Goal: Complete application form

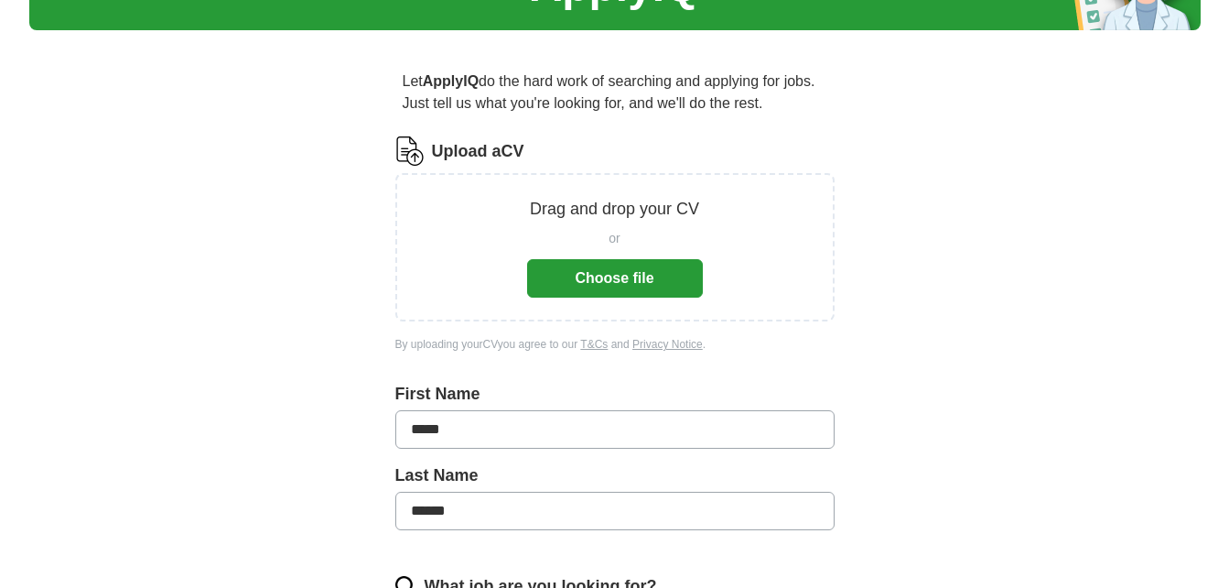
scroll to position [116, 0]
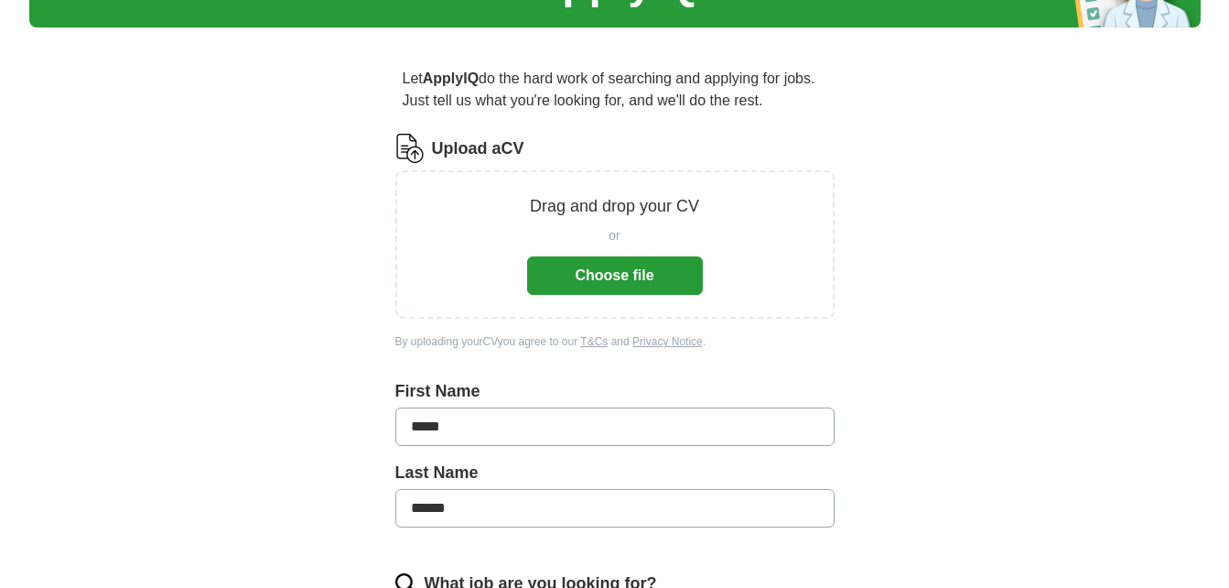
click at [617, 266] on button "Choose file" at bounding box center [615, 275] width 176 height 38
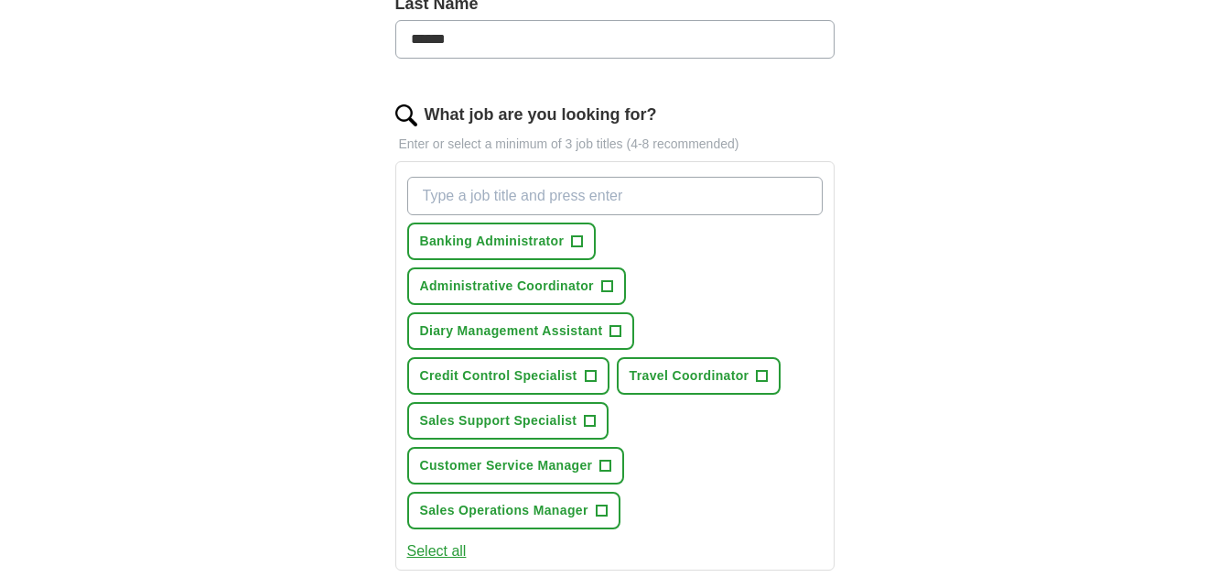
scroll to position [530, 0]
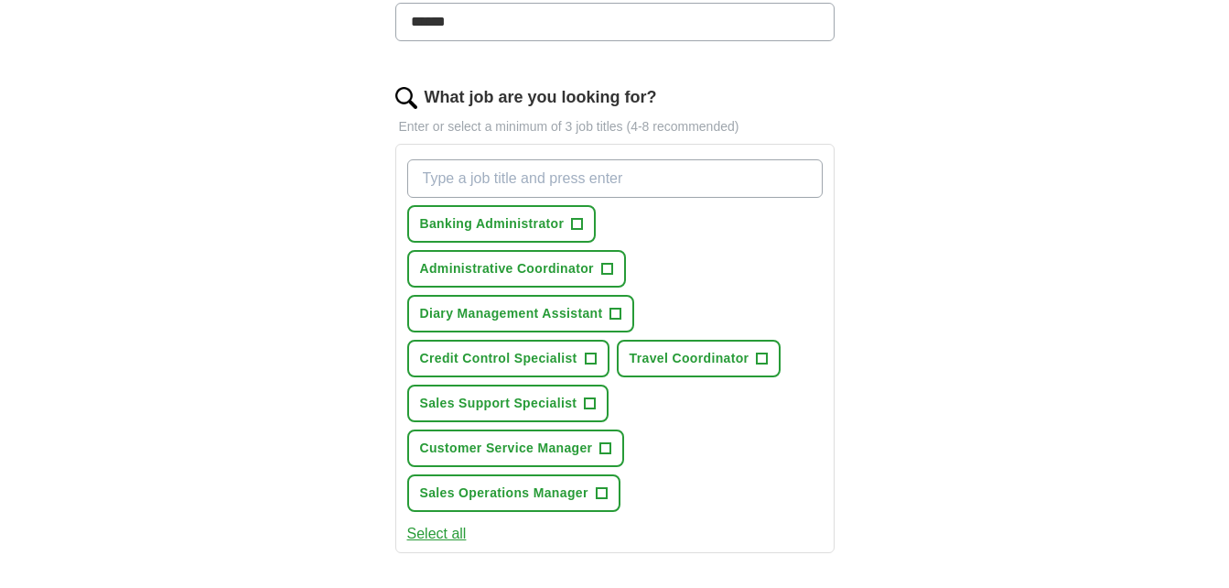
click at [492, 175] on input "What job are you looking for?" at bounding box center [615, 178] width 416 height 38
type input "Credit Contoller"
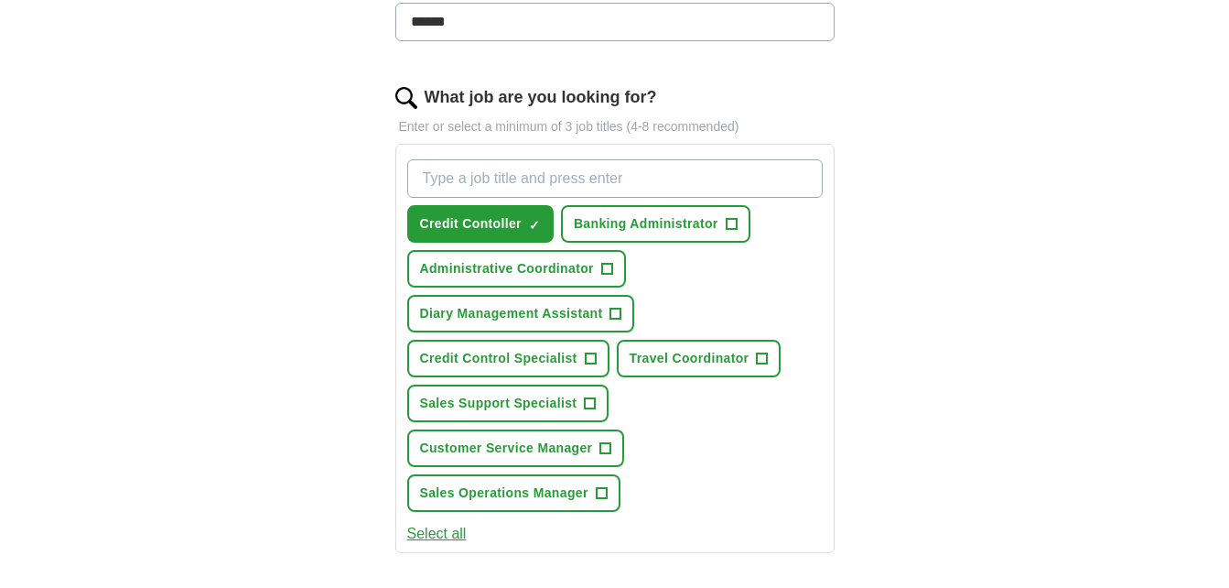
click at [552, 174] on input "What job are you looking for?" at bounding box center [615, 178] width 416 height 38
type input "Administrator"
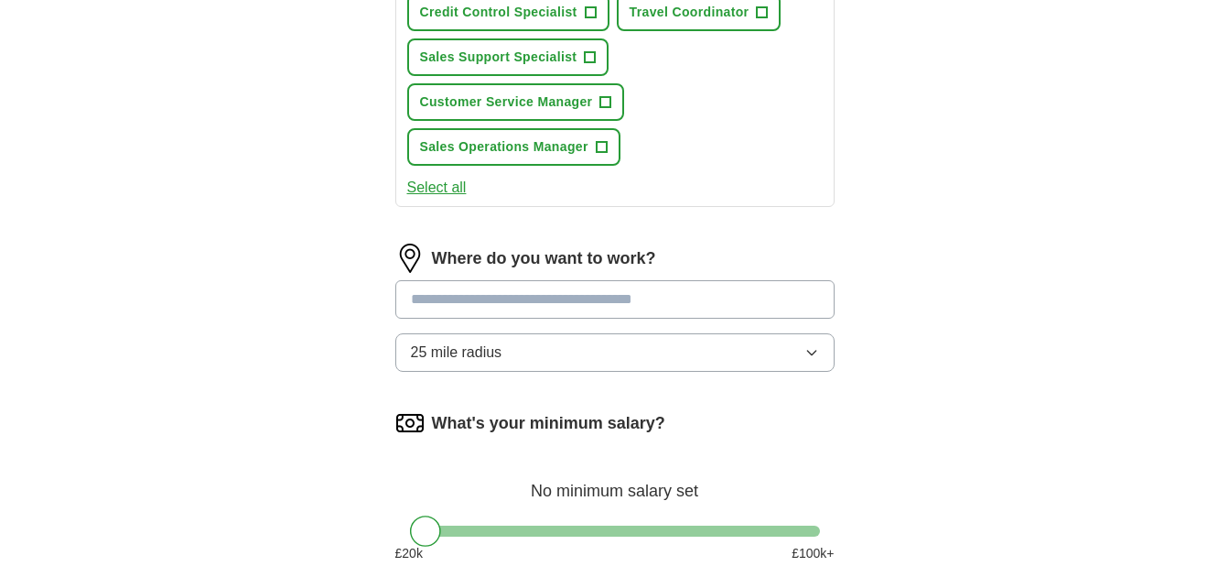
scroll to position [924, 0]
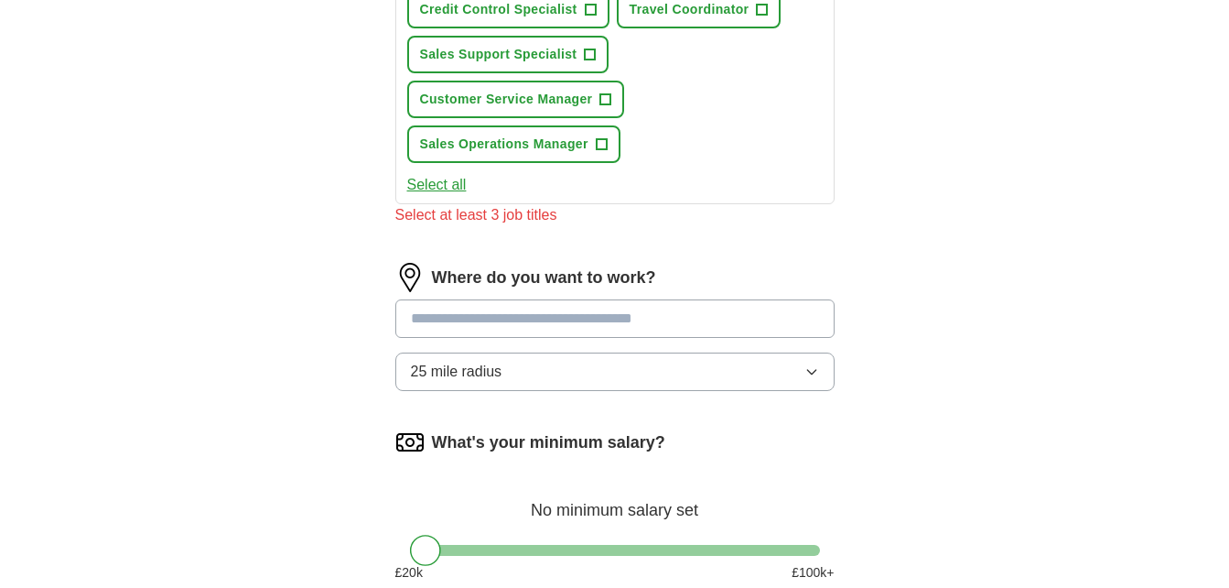
click at [520, 296] on div "Where do you want to work? 25 mile radius" at bounding box center [614, 334] width 439 height 143
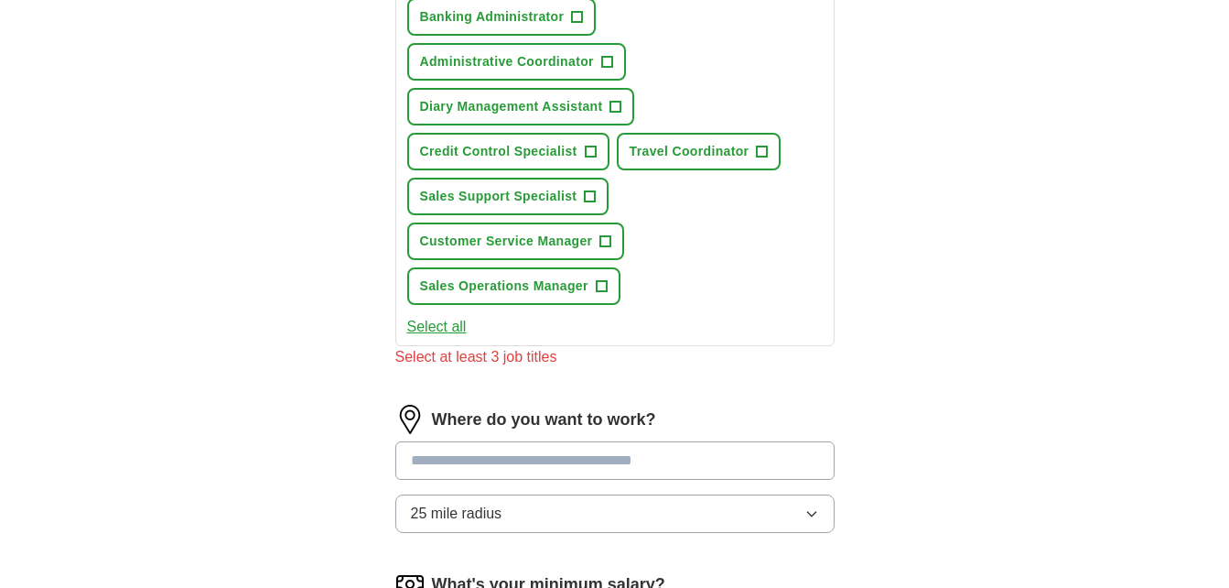
scroll to position [775, 0]
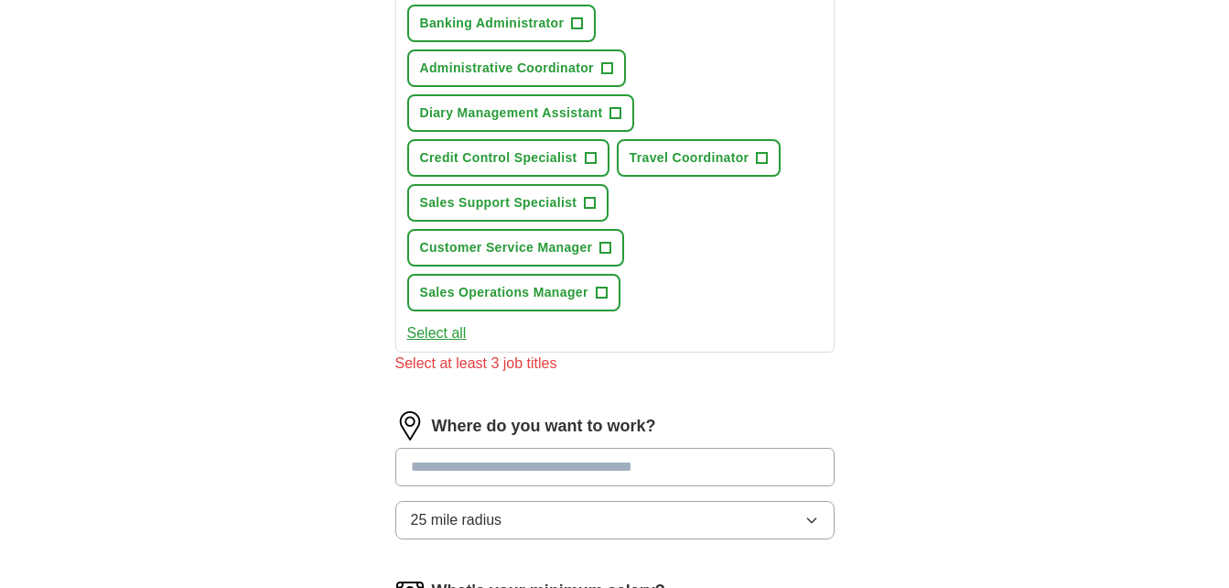
click at [448, 334] on button "Select all" at bounding box center [437, 333] width 60 height 22
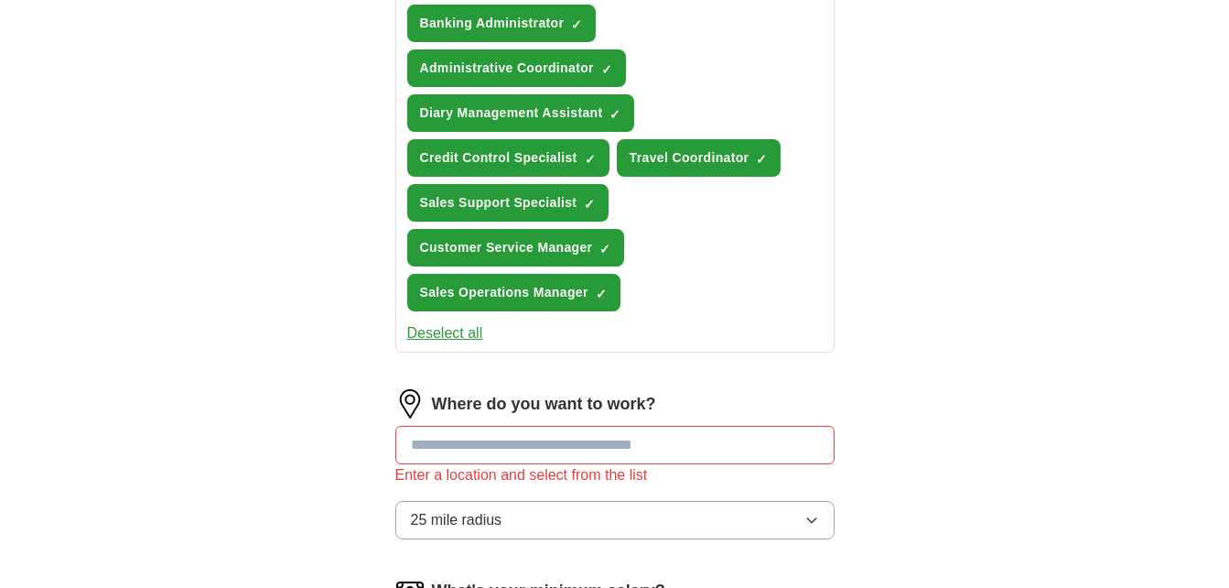
click at [440, 332] on button "Deselect all" at bounding box center [445, 333] width 76 height 22
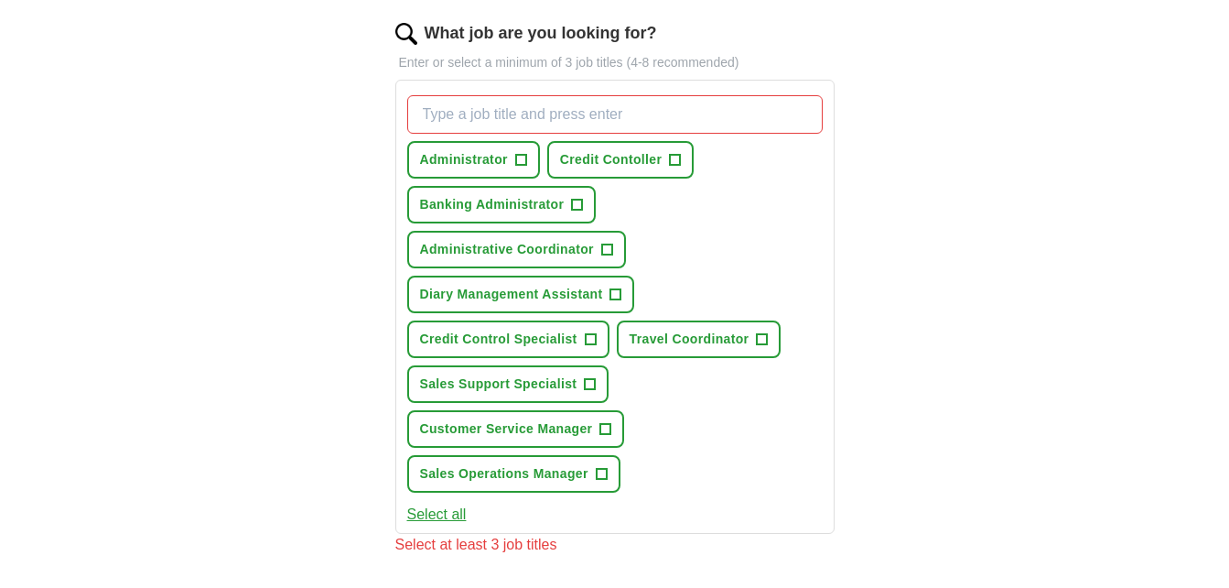
scroll to position [590, 0]
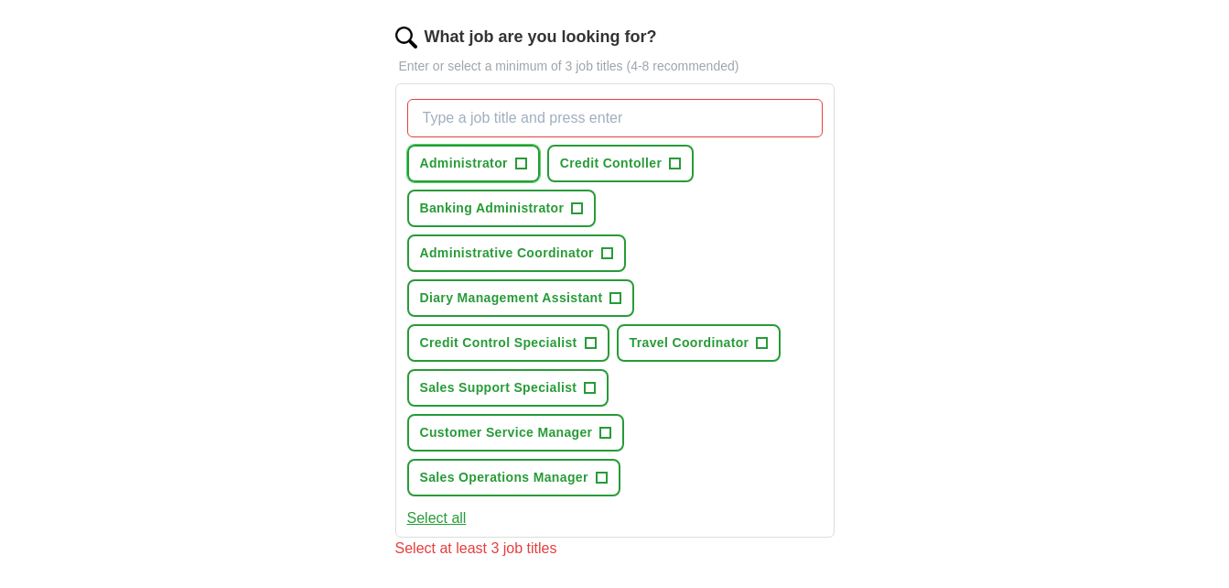
click at [523, 159] on span "+" at bounding box center [520, 164] width 11 height 15
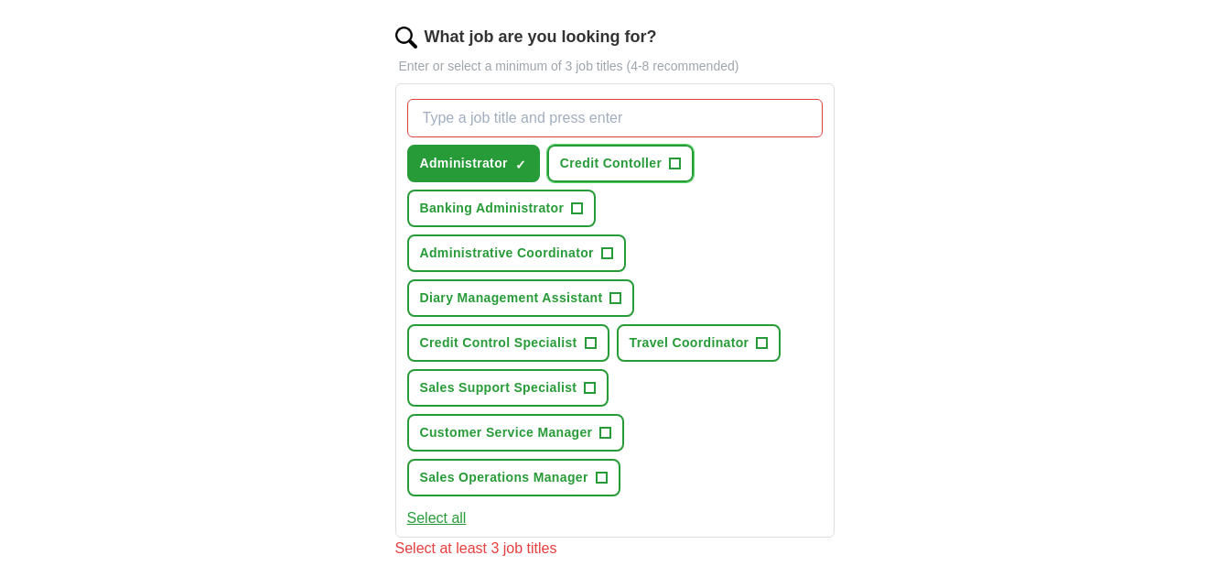
click at [673, 163] on span "+" at bounding box center [675, 164] width 11 height 15
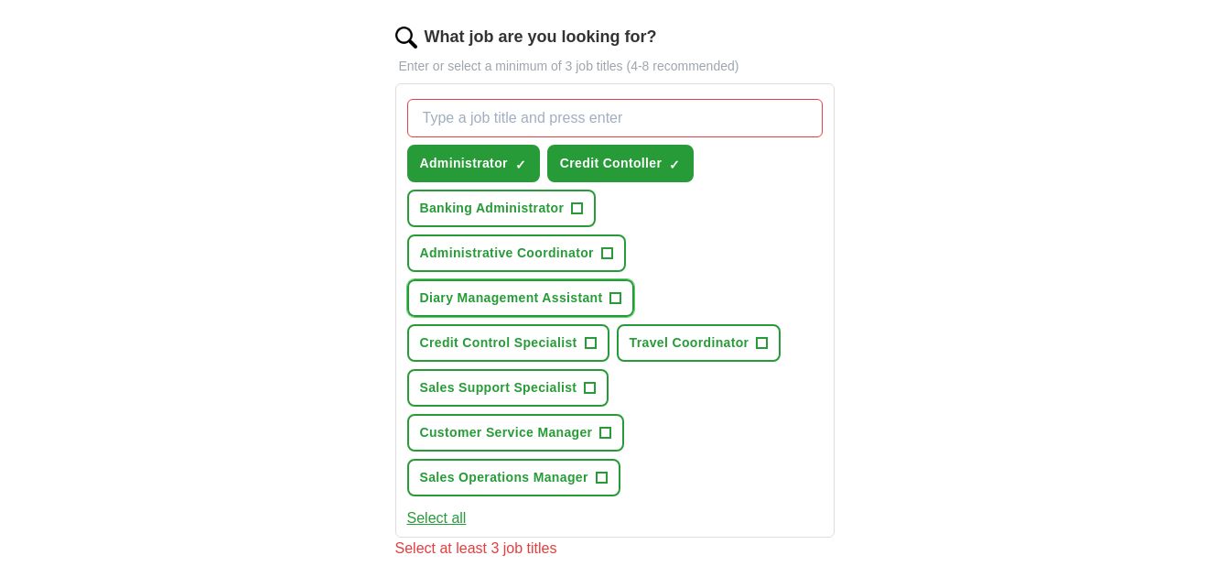
click at [612, 292] on span "+" at bounding box center [616, 298] width 11 height 15
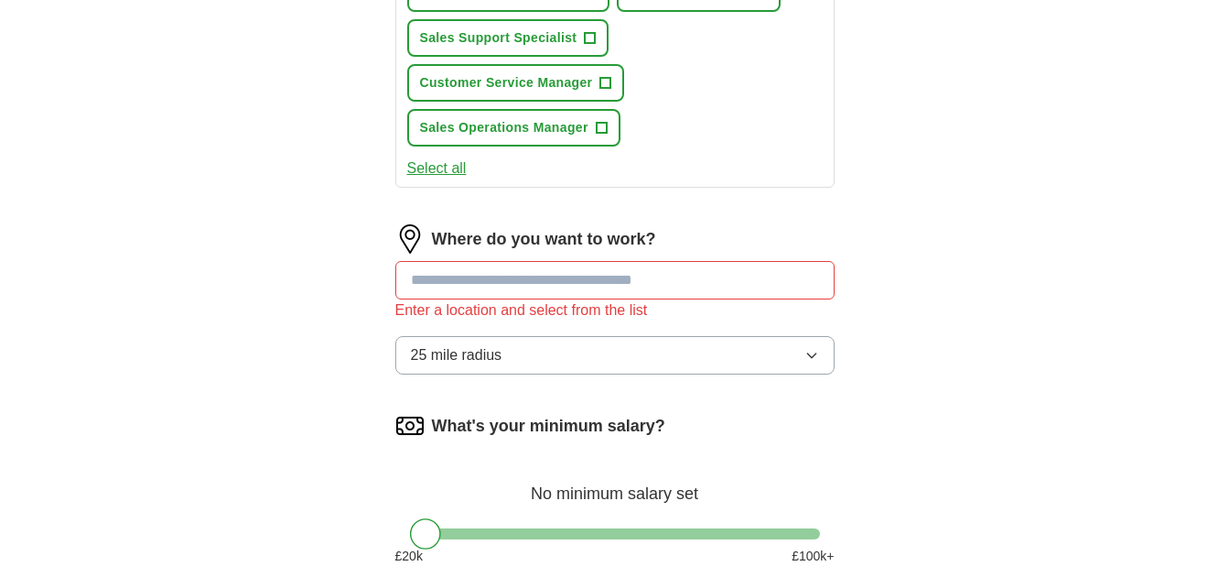
scroll to position [946, 0]
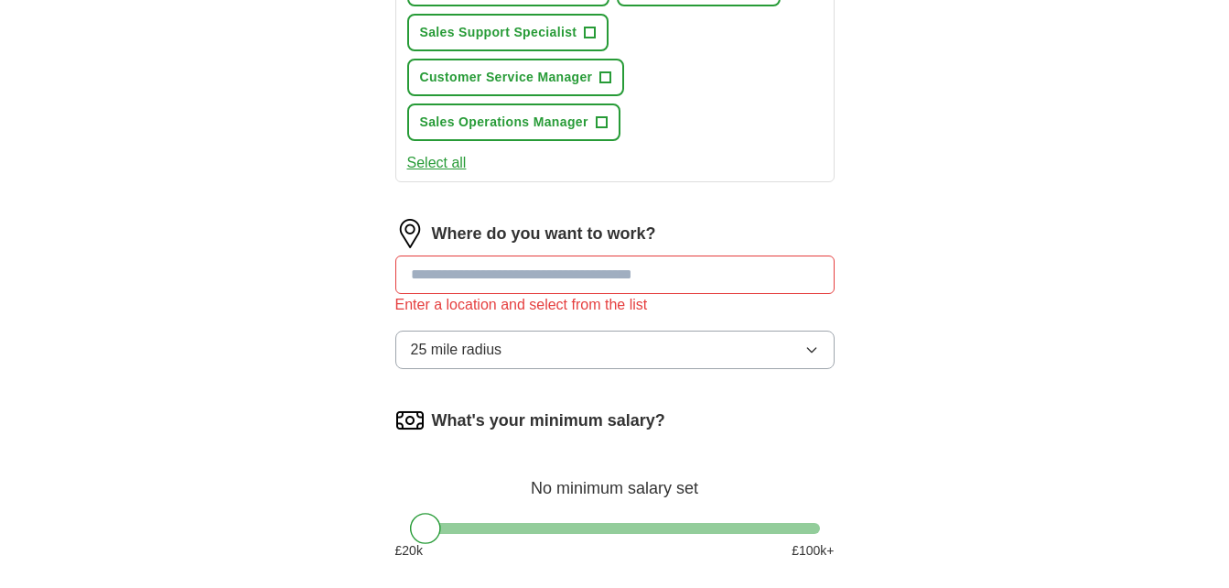
click at [465, 280] on input at bounding box center [614, 274] width 439 height 38
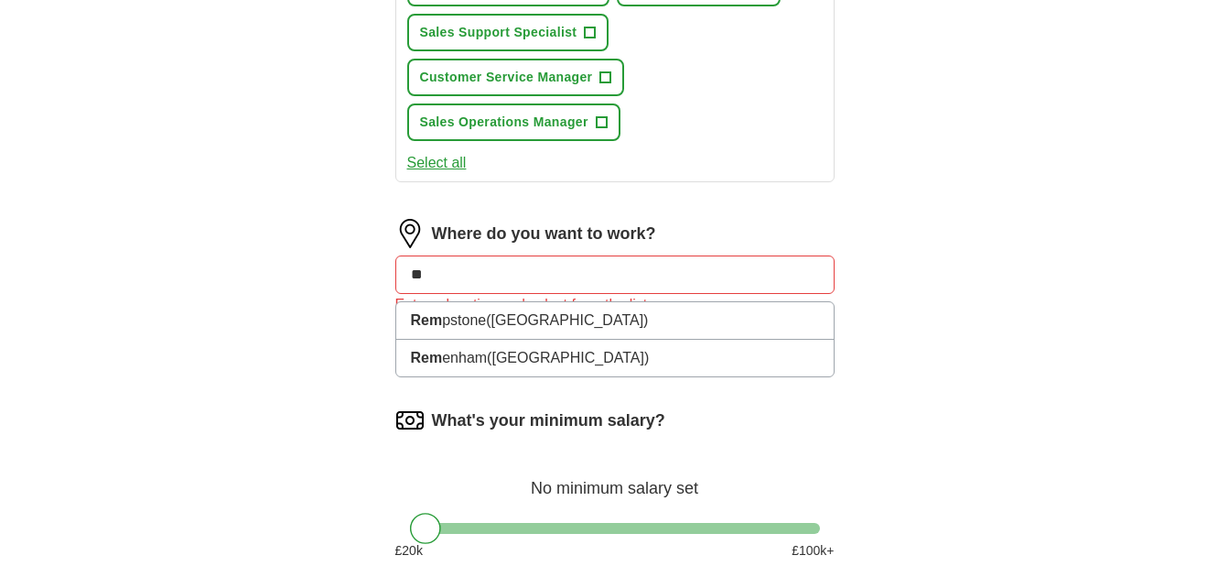
type input "*"
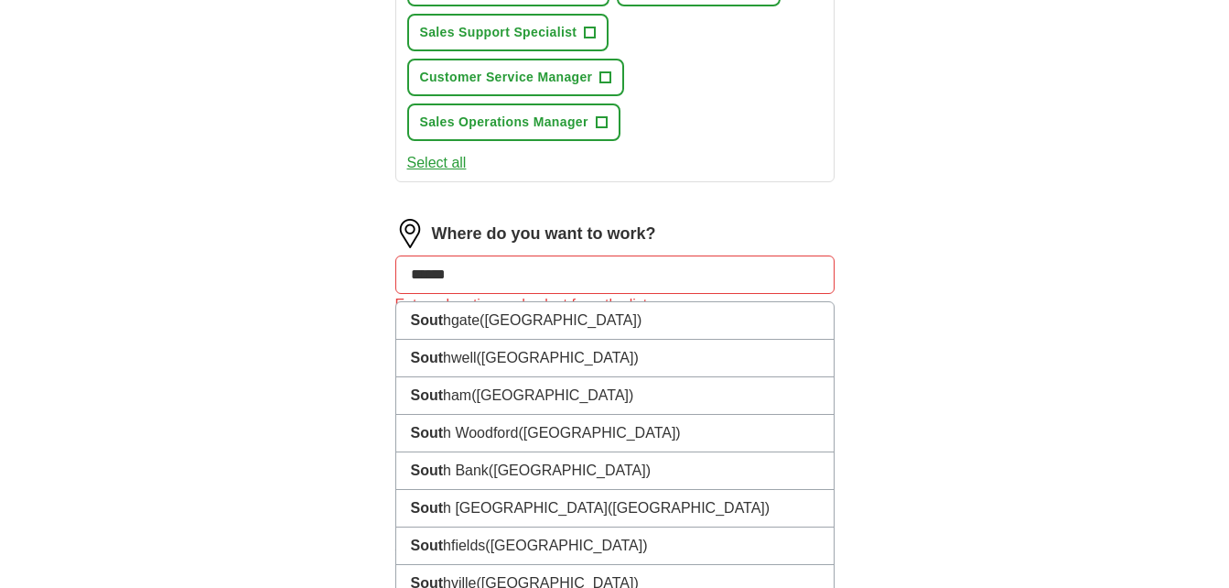
type input "*******"
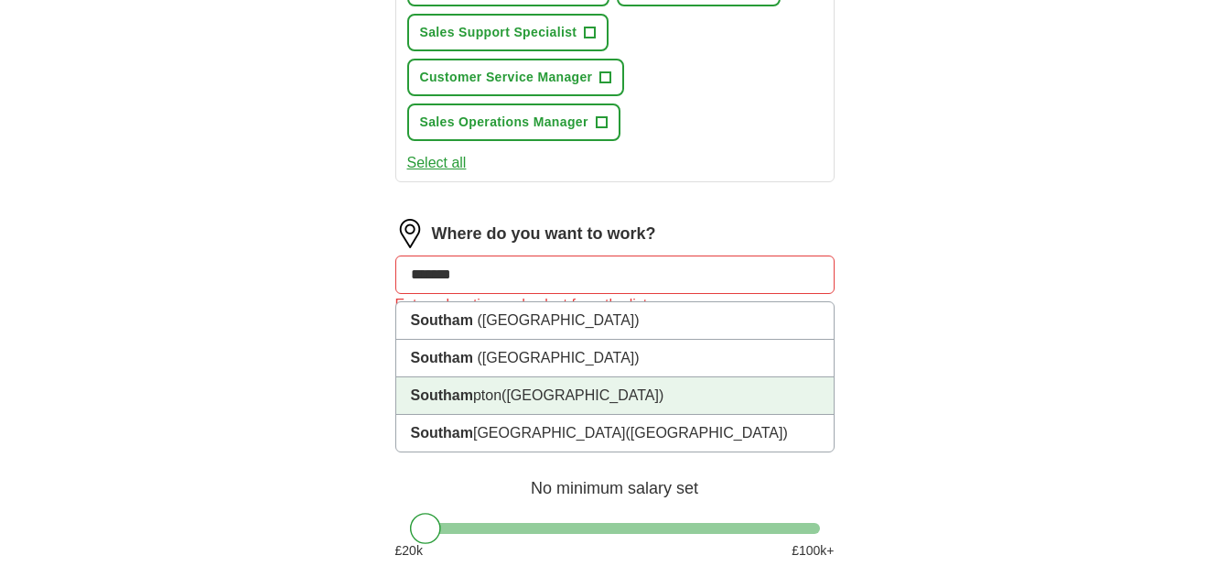
click at [540, 407] on li "Southam pton ([GEOGRAPHIC_DATA])" at bounding box center [615, 396] width 438 height 38
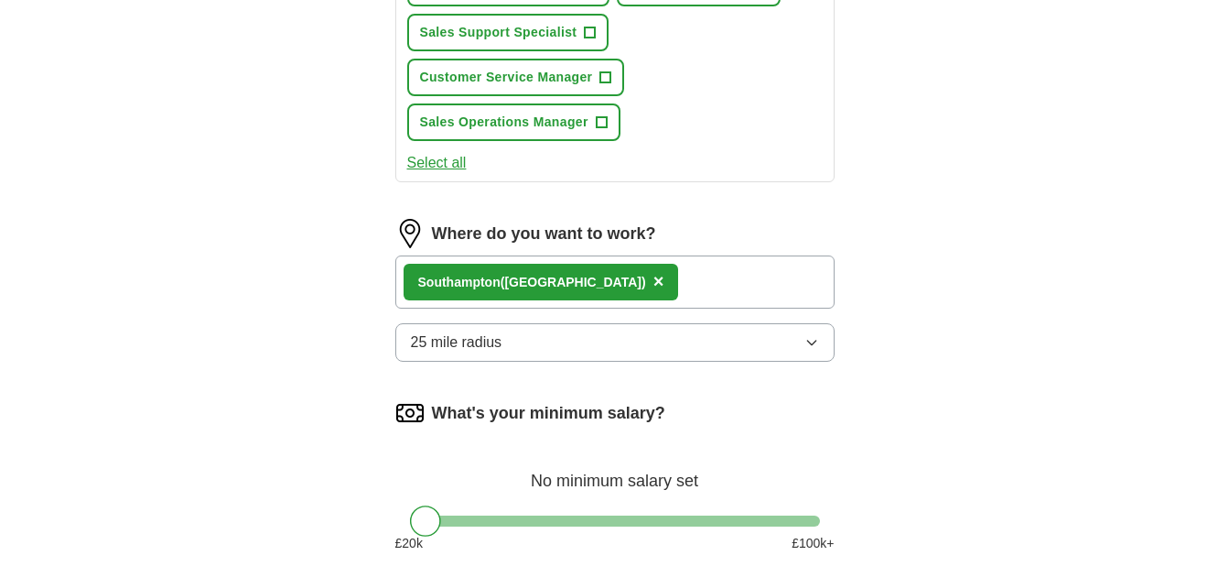
click at [812, 343] on icon "button" at bounding box center [812, 342] width 15 height 15
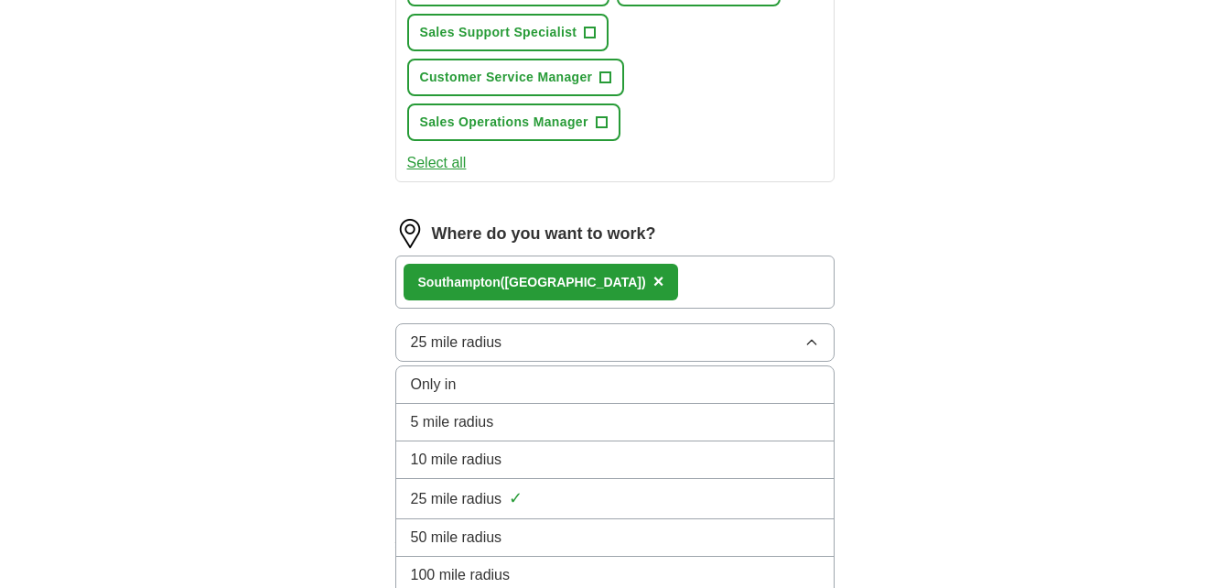
click at [678, 459] on div "10 mile radius" at bounding box center [615, 460] width 408 height 22
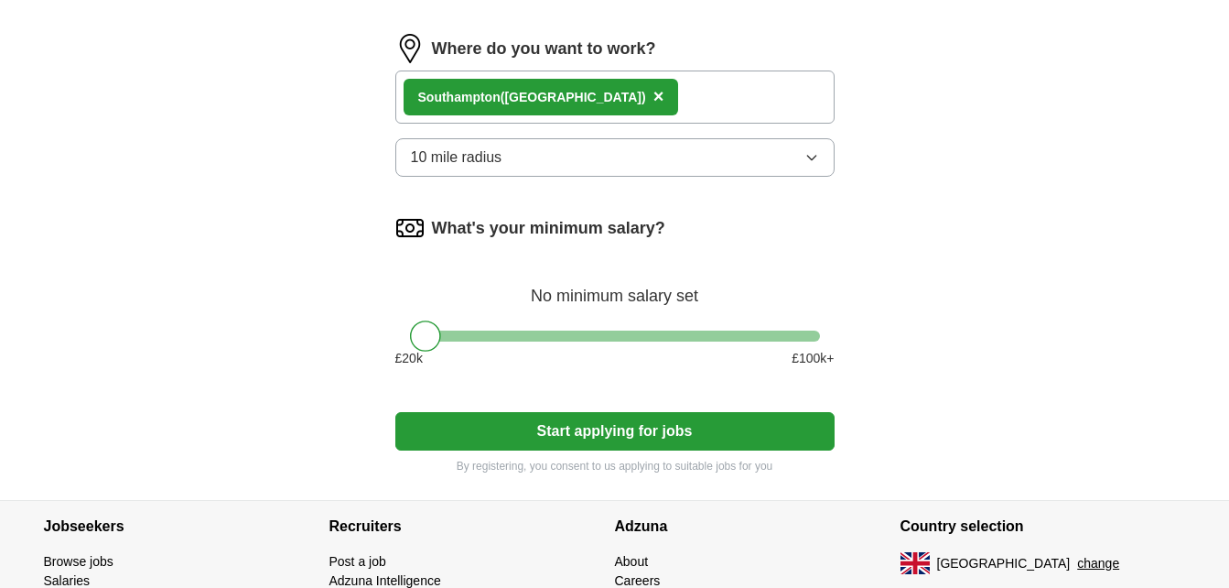
scroll to position [1146, 0]
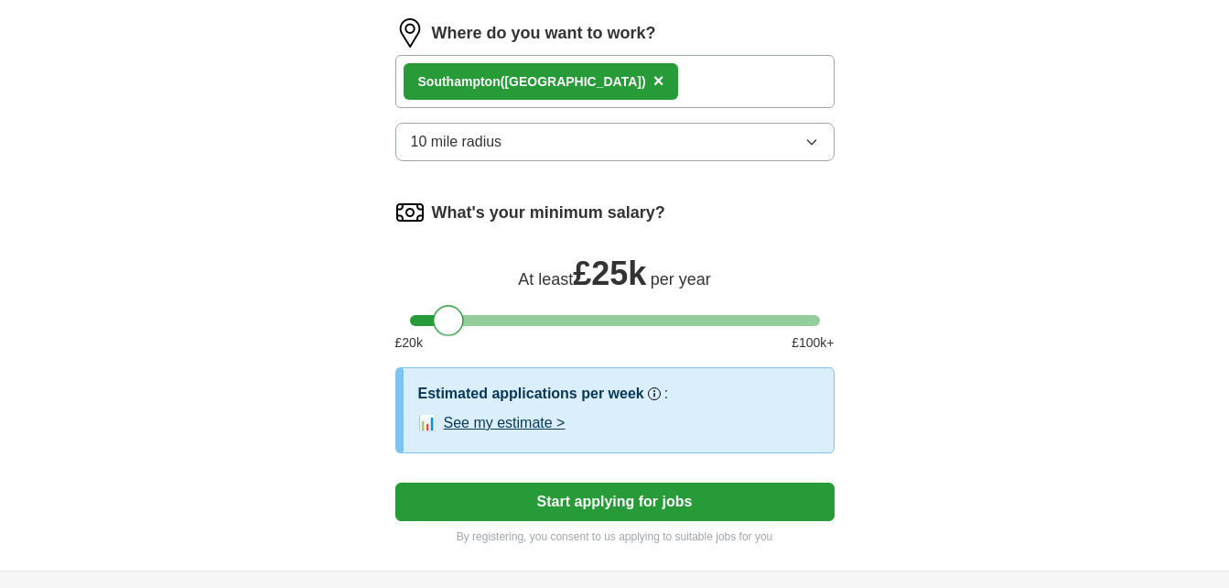
drag, startPoint x: 432, startPoint y: 318, endPoint x: 458, endPoint y: 319, distance: 25.6
click at [458, 319] on div at bounding box center [448, 320] width 31 height 31
click at [606, 497] on button "Start applying for jobs" at bounding box center [614, 501] width 439 height 38
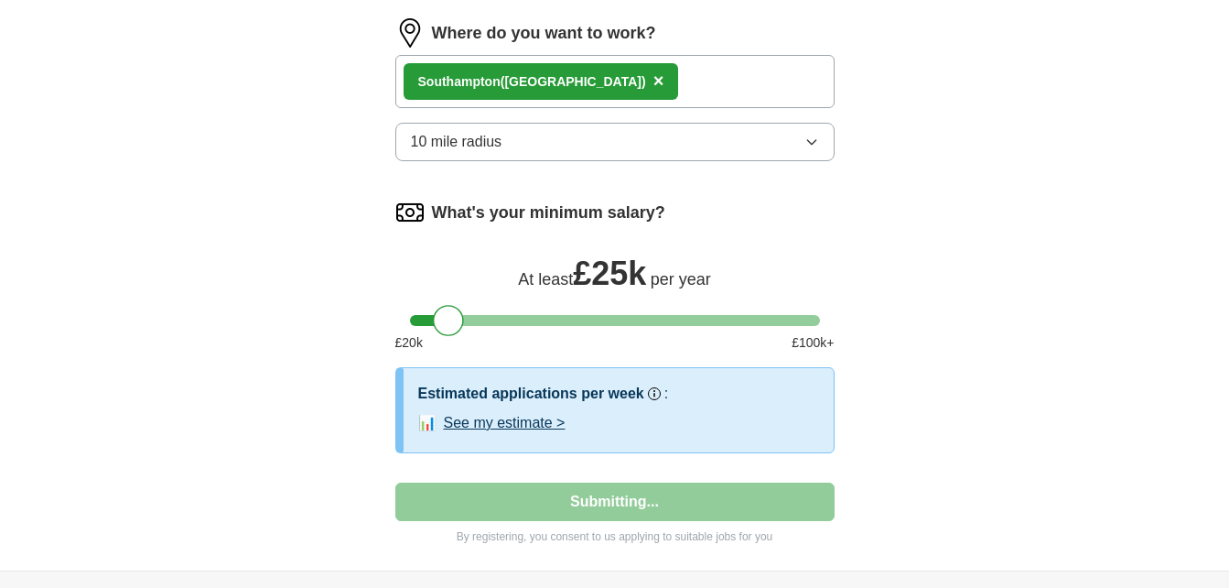
select select "**"
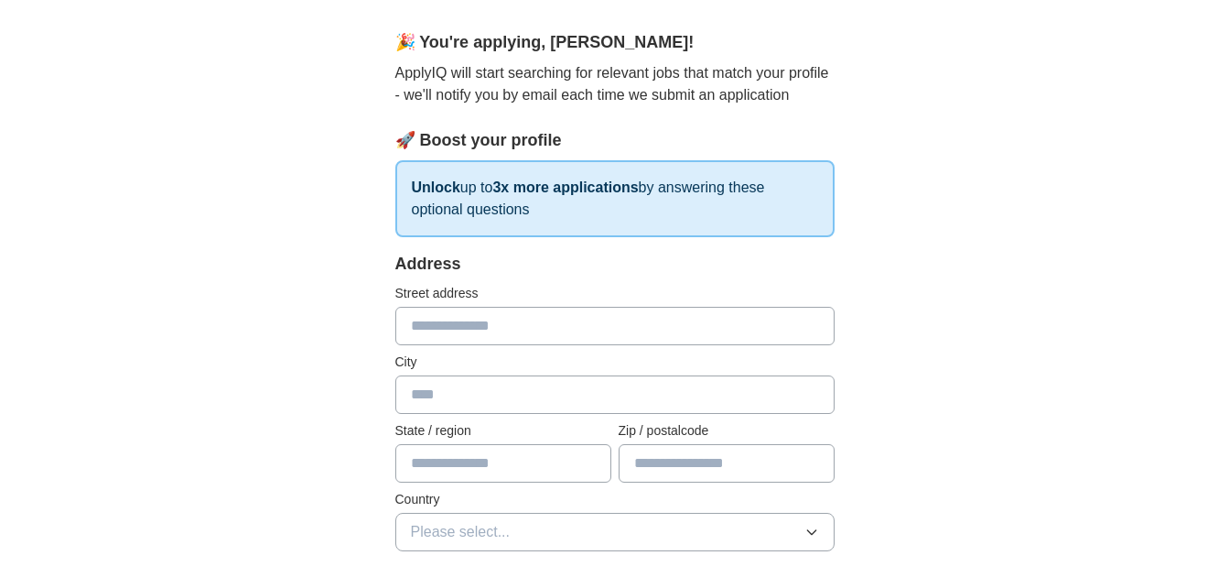
scroll to position [150, 0]
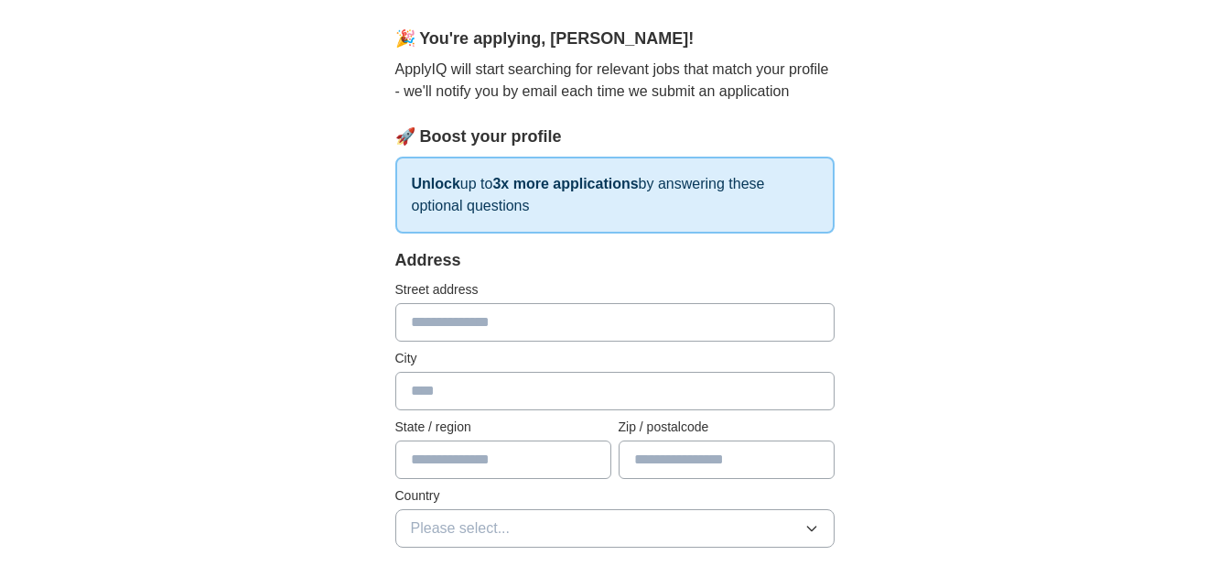
click at [491, 315] on input "text" at bounding box center [614, 322] width 439 height 38
type input "**********"
type input "*********"
type input "*******"
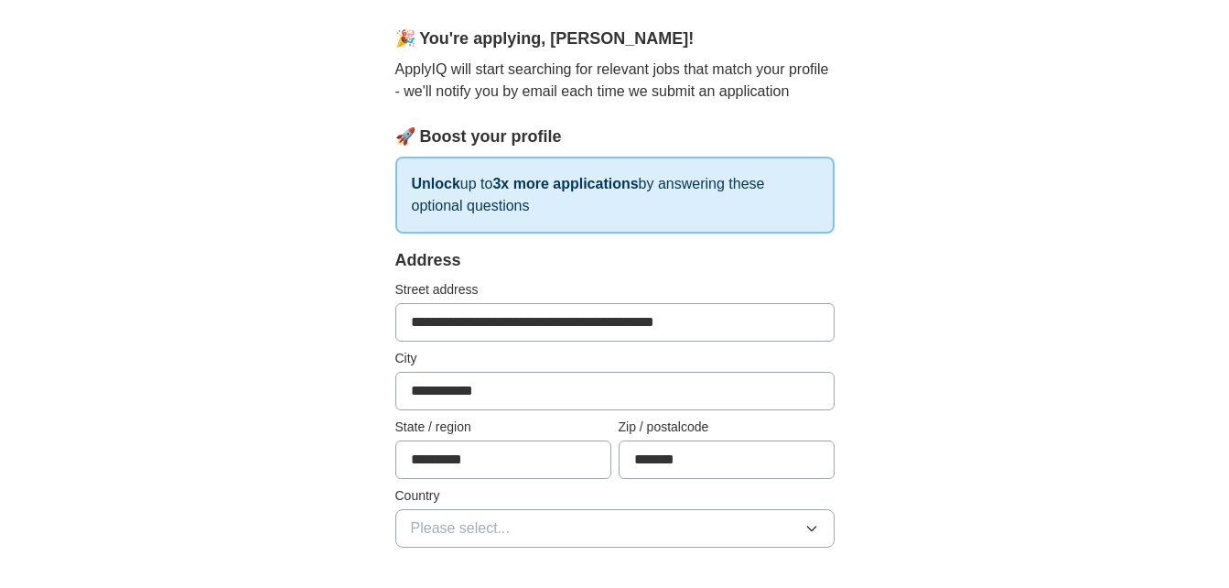
type input "**********"
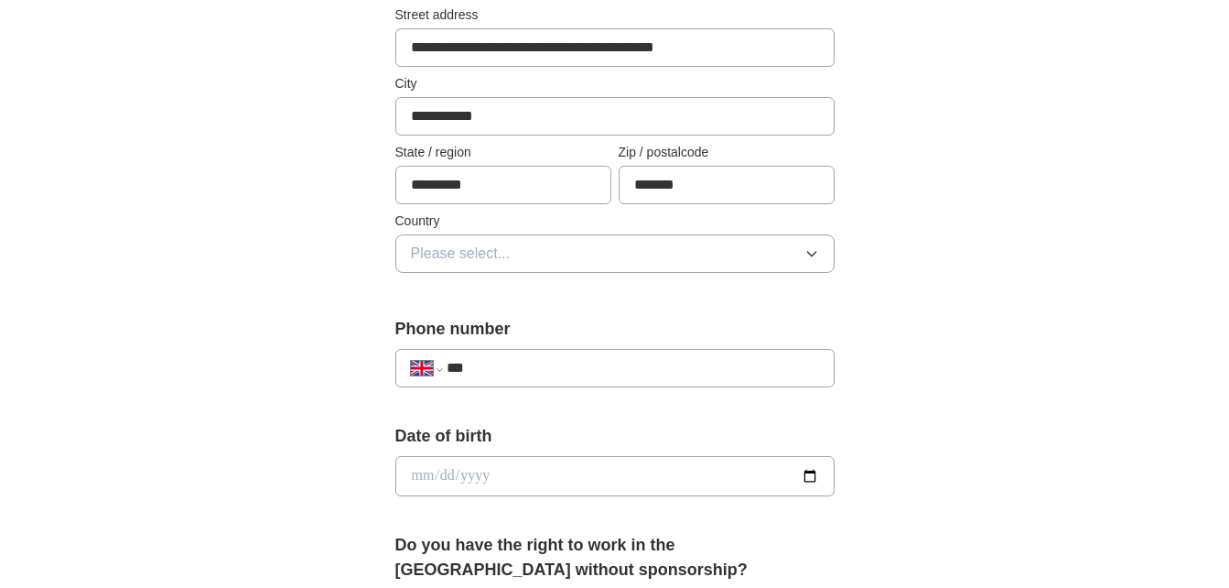
scroll to position [440, 0]
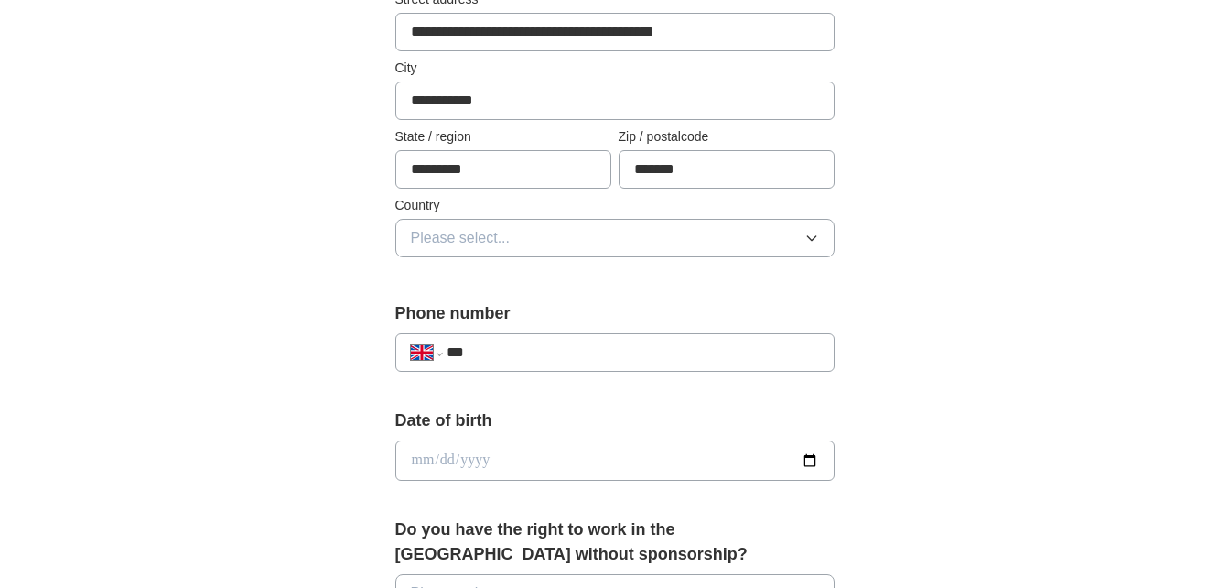
click at [823, 237] on button "Please select..." at bounding box center [614, 238] width 439 height 38
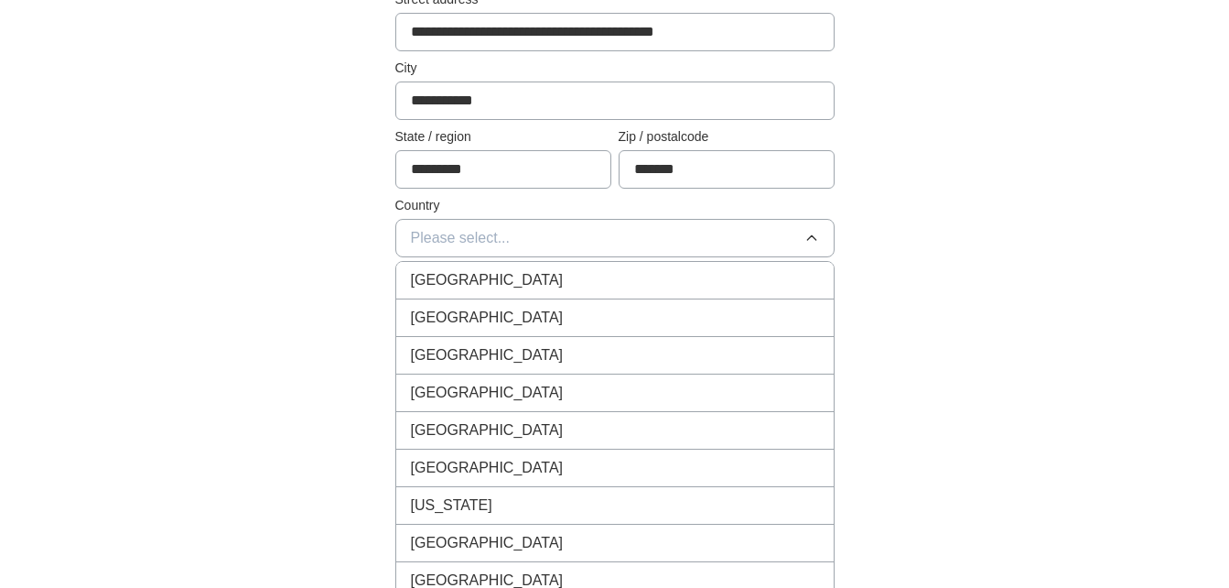
click at [745, 279] on div "[GEOGRAPHIC_DATA]" at bounding box center [615, 280] width 408 height 22
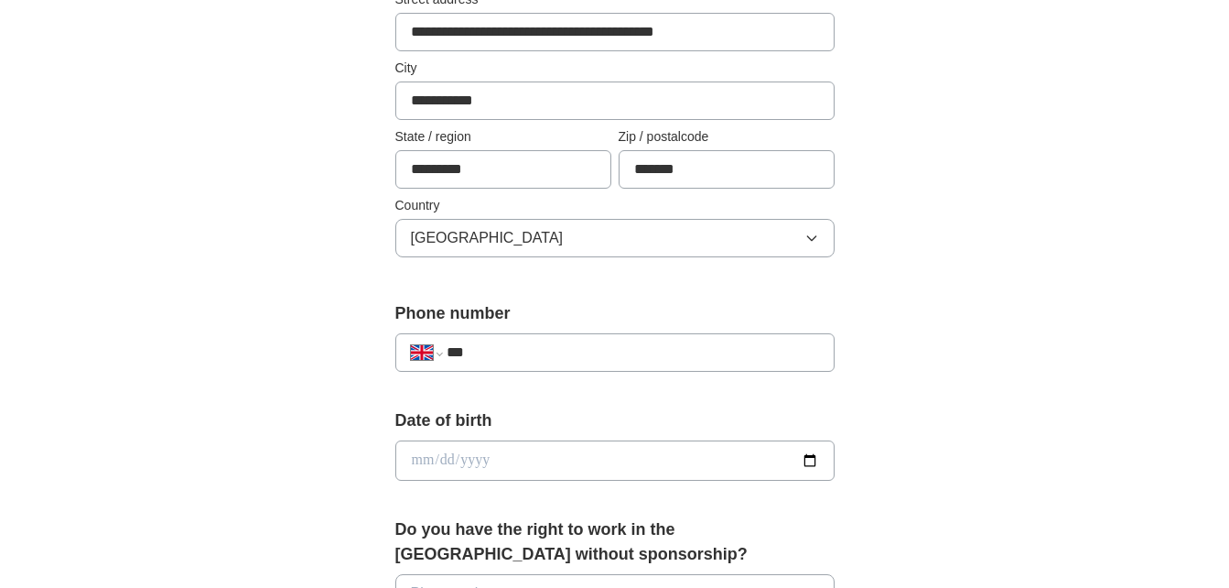
click at [592, 343] on input "***" at bounding box center [633, 352] width 372 height 22
type input "**********"
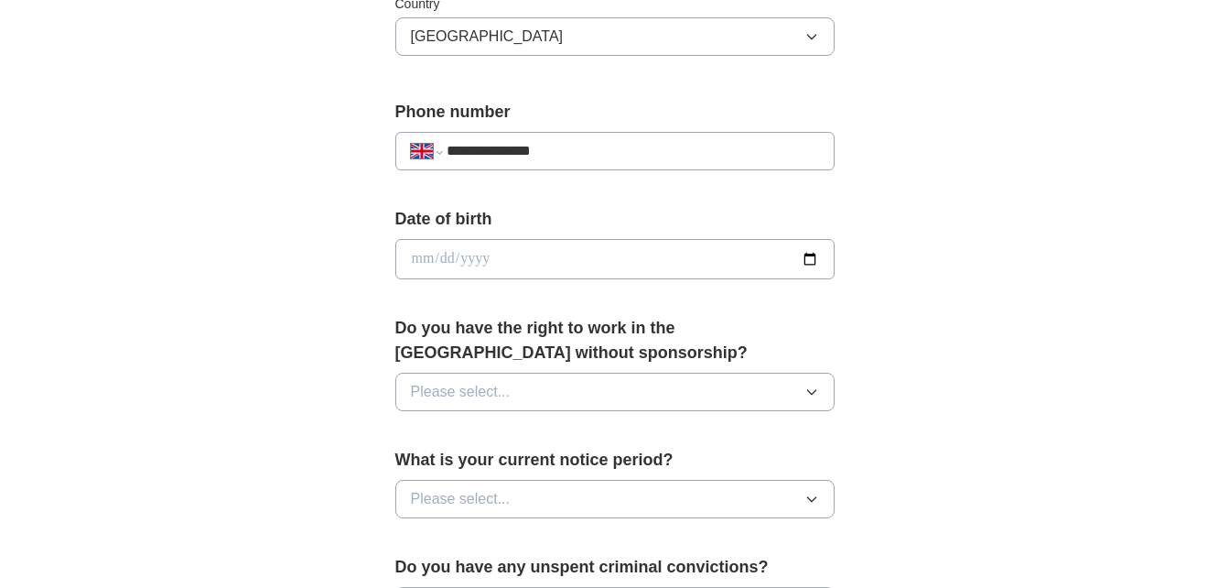
scroll to position [657, 0]
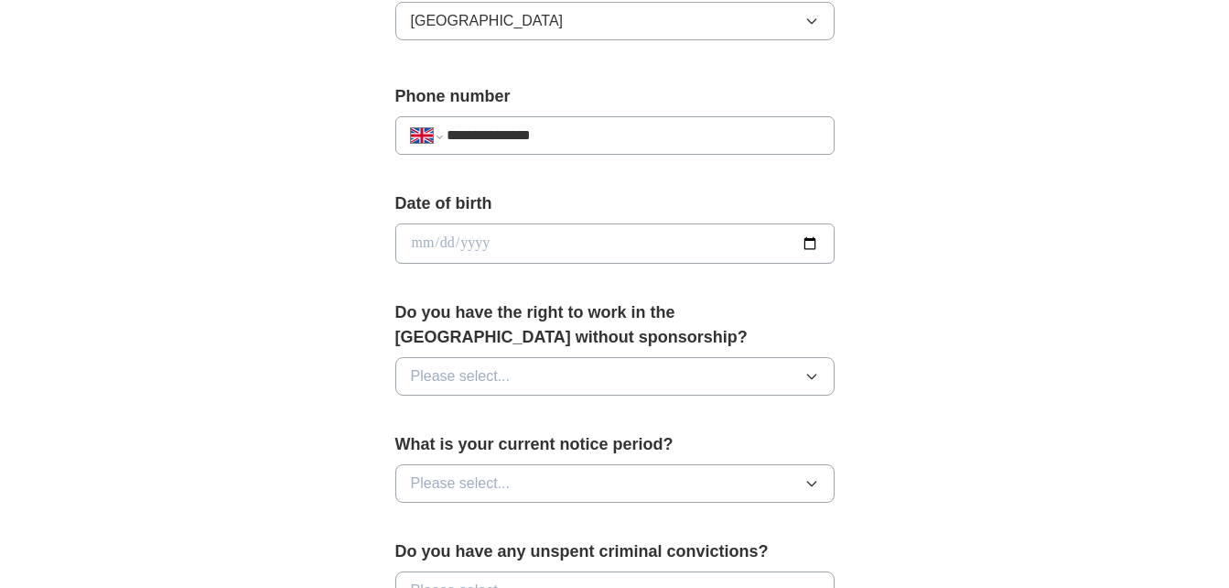
click at [807, 241] on input "date" at bounding box center [614, 243] width 439 height 40
type input "**********"
click at [809, 373] on icon "button" at bounding box center [812, 376] width 15 height 15
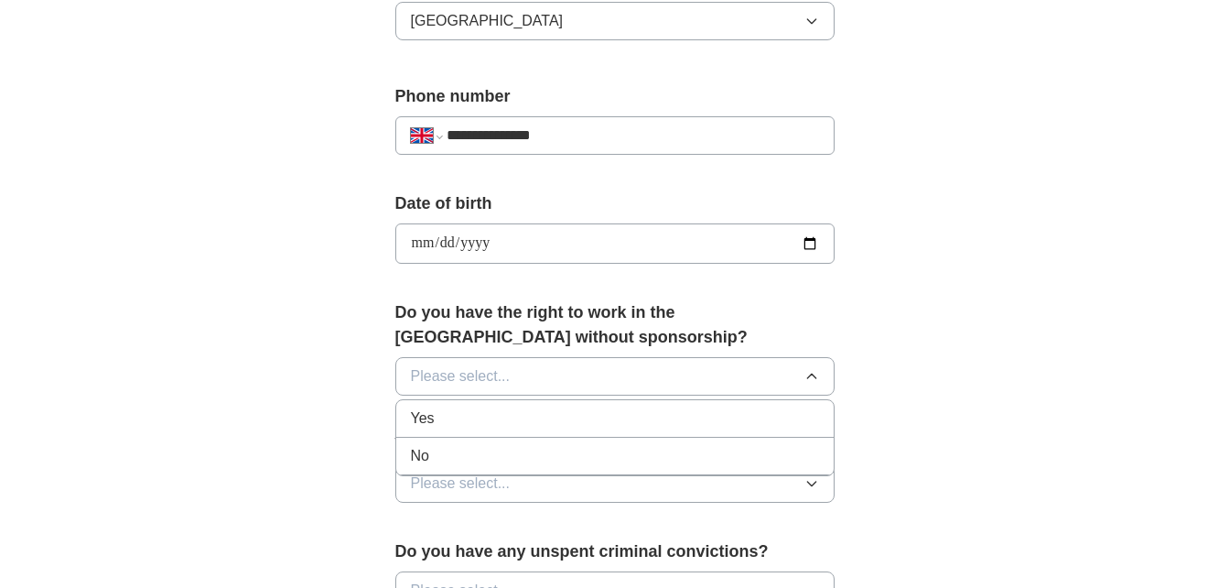
click at [650, 414] on div "Yes" at bounding box center [615, 418] width 408 height 22
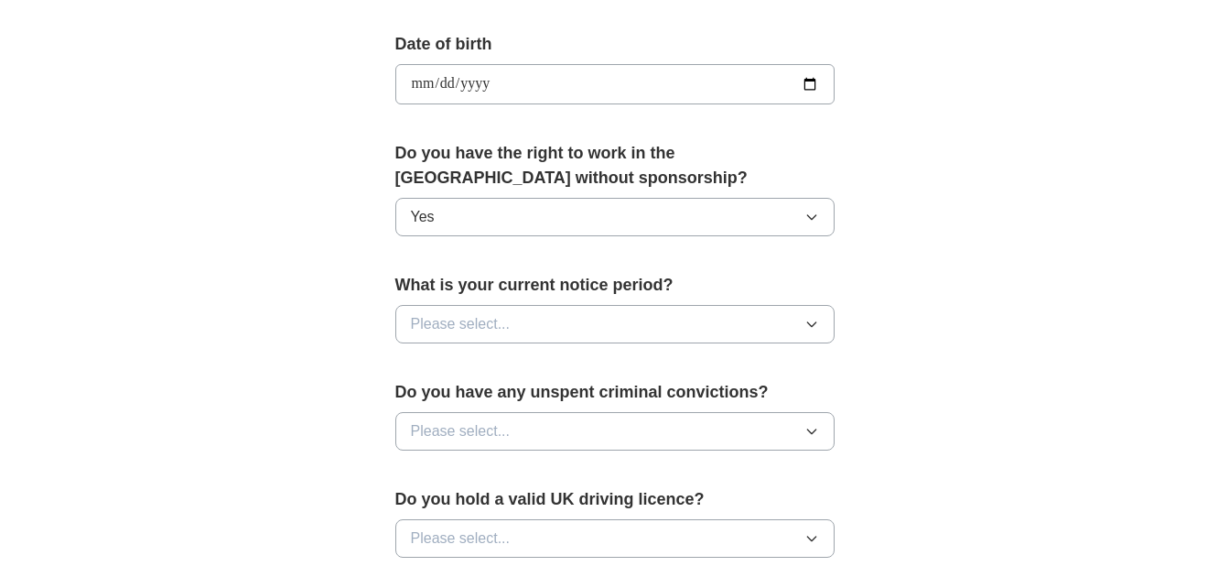
scroll to position [887, 0]
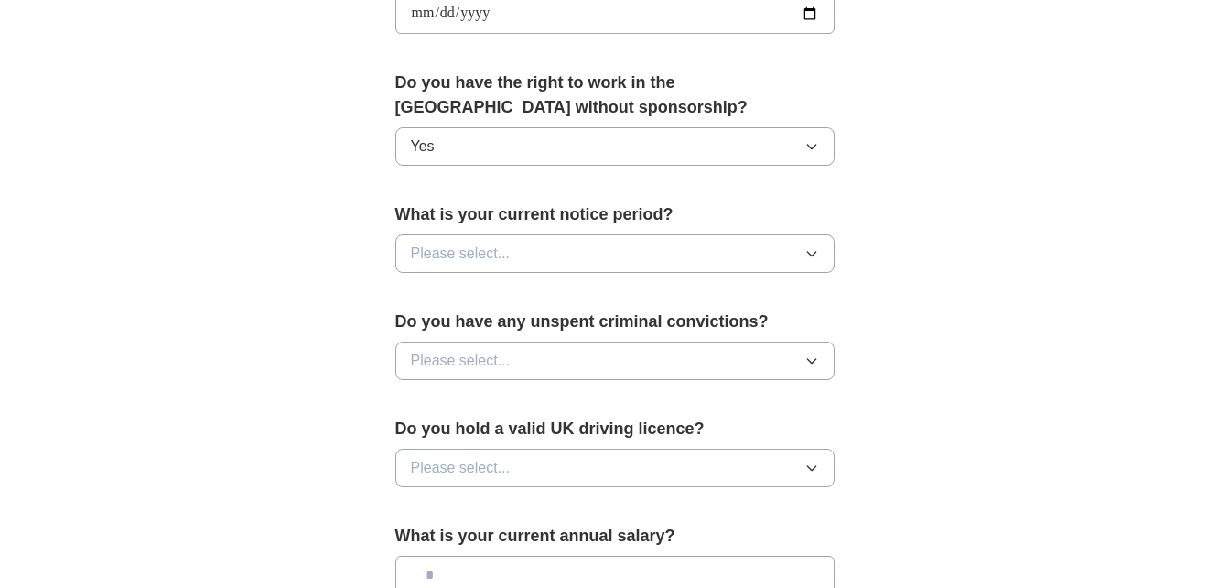
click at [455, 251] on span "Please select..." at bounding box center [461, 254] width 100 height 22
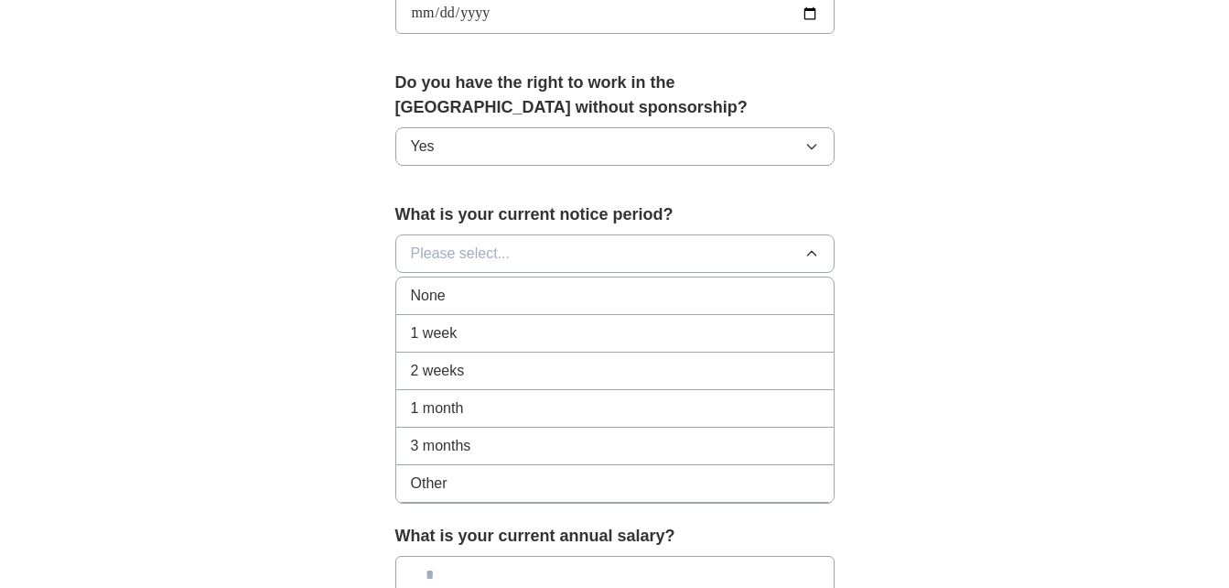
click at [441, 298] on span "None" at bounding box center [428, 296] width 35 height 22
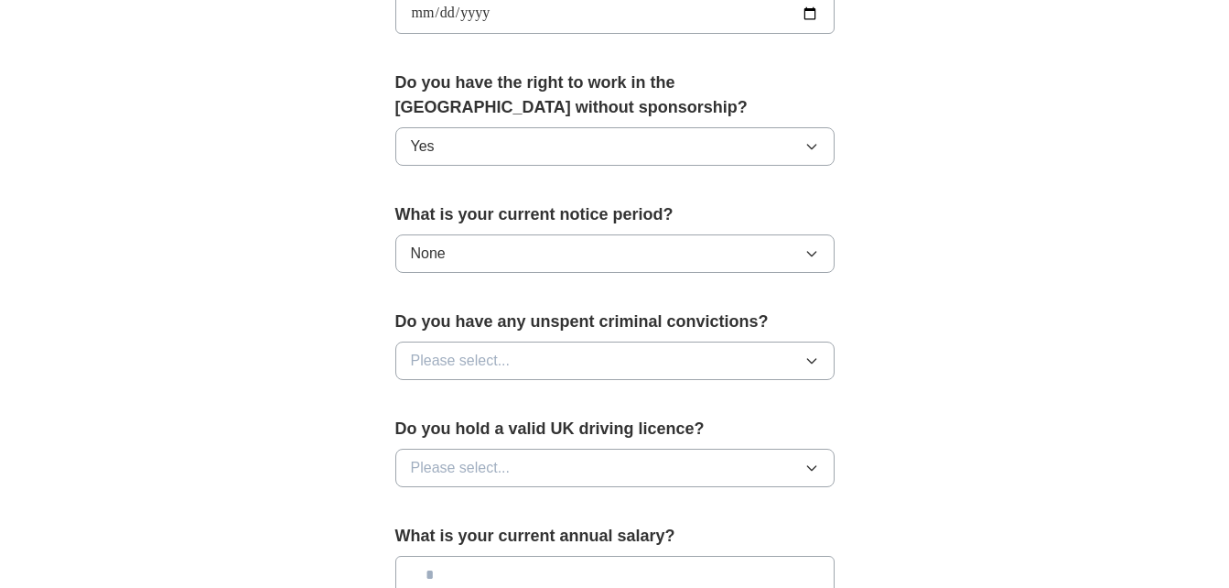
click at [810, 363] on icon "button" at bounding box center [812, 360] width 15 height 15
click at [533, 439] on div "No" at bounding box center [615, 440] width 408 height 22
click at [818, 468] on icon "button" at bounding box center [812, 467] width 15 height 15
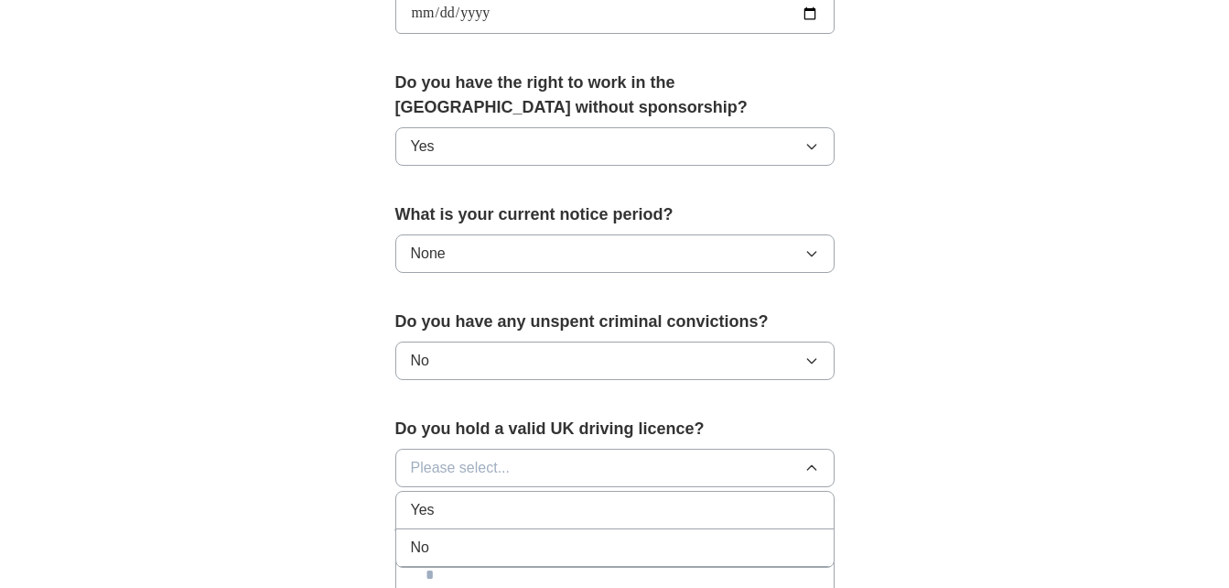
click at [585, 502] on div "Yes" at bounding box center [615, 510] width 408 height 22
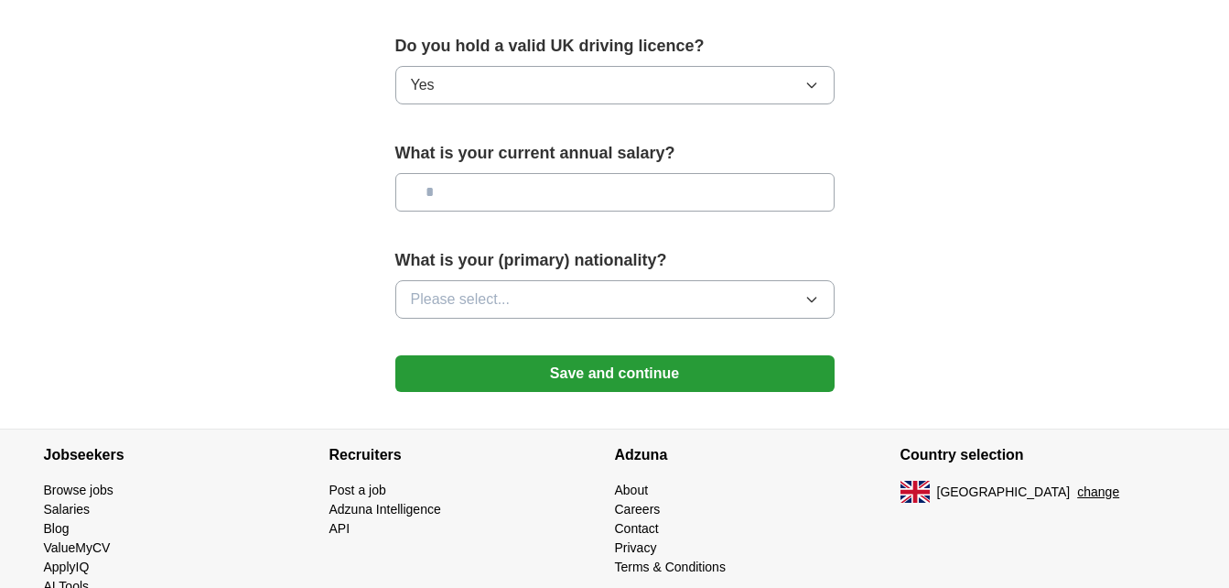
scroll to position [1276, 0]
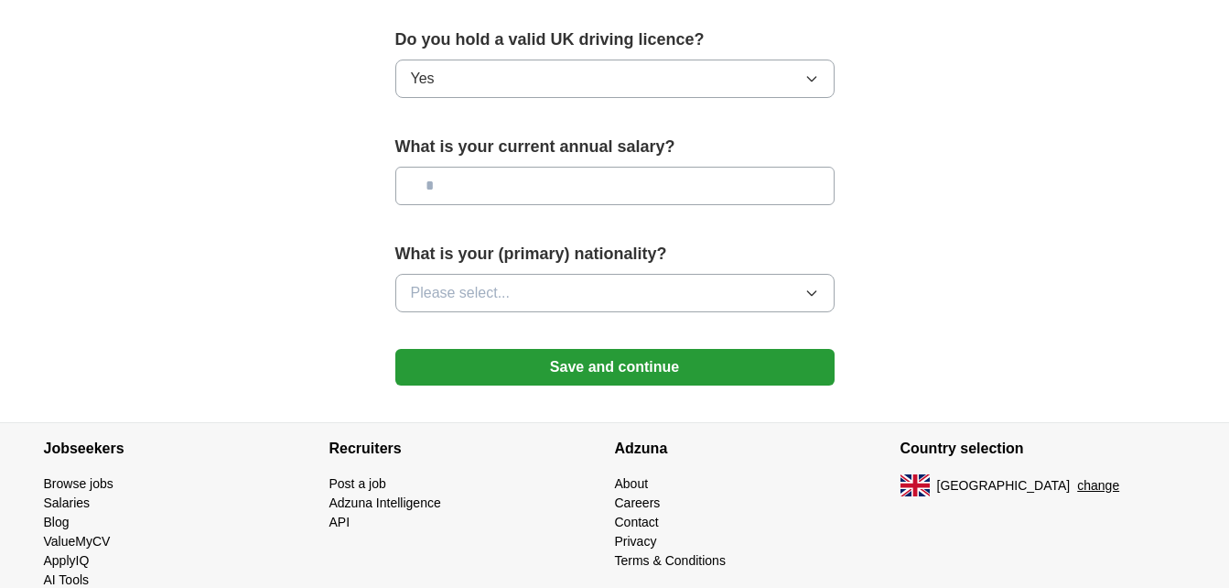
click at [478, 188] on input "text" at bounding box center [614, 186] width 439 height 38
type input "**"
click at [816, 293] on icon "button" at bounding box center [812, 293] width 15 height 15
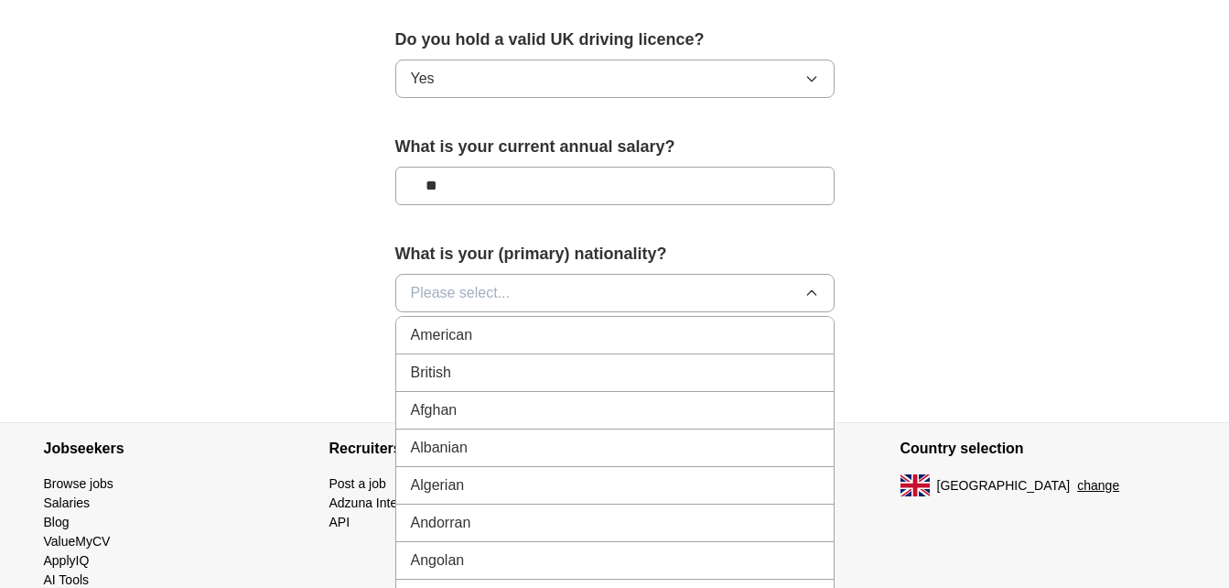
click at [736, 364] on div "British" at bounding box center [615, 373] width 408 height 22
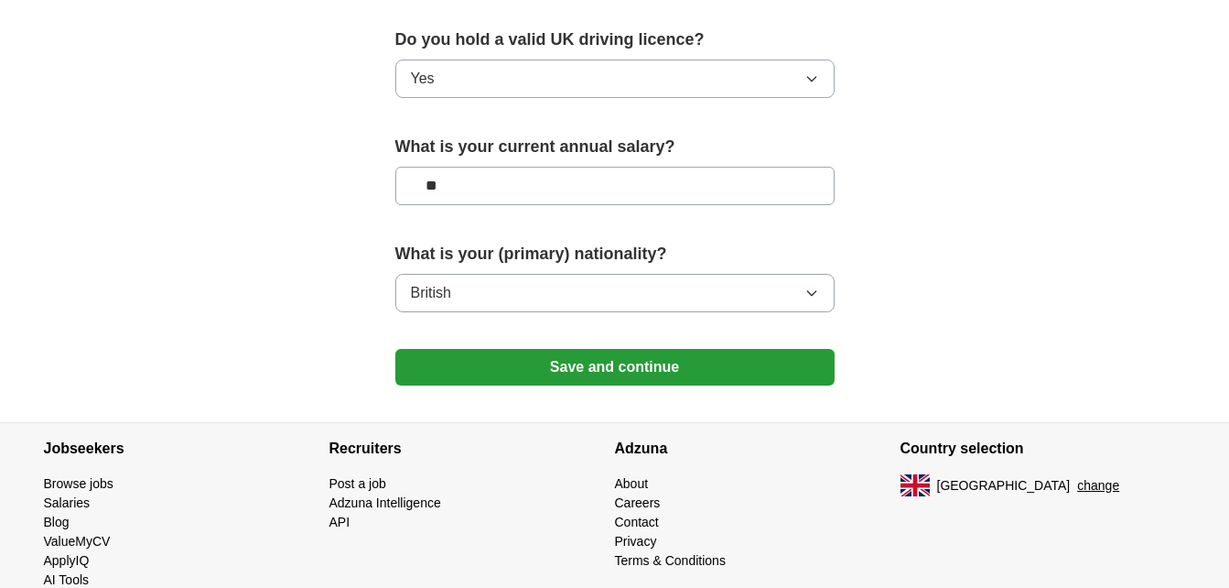
click at [622, 366] on button "Save and continue" at bounding box center [614, 367] width 439 height 37
